Goal: Task Accomplishment & Management: Use online tool/utility

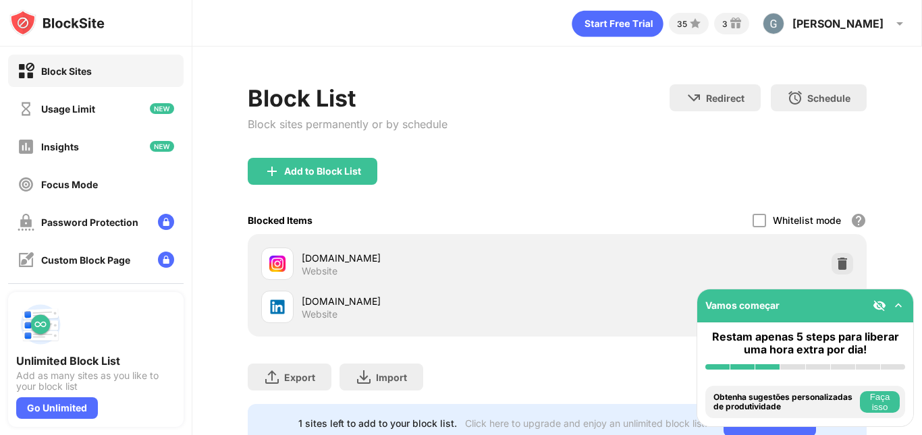
scroll to position [55, 0]
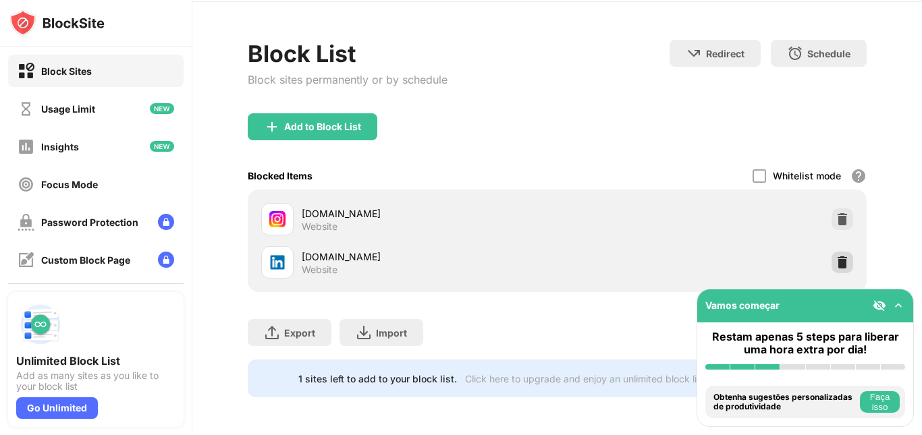
click at [835, 256] on img at bounding box center [841, 262] width 13 height 13
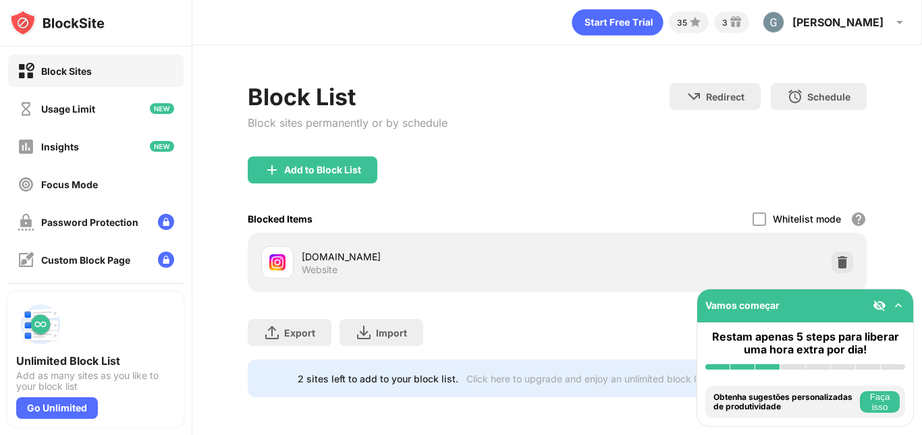
scroll to position [11, 0]
